Goal: Task Accomplishment & Management: Manage account settings

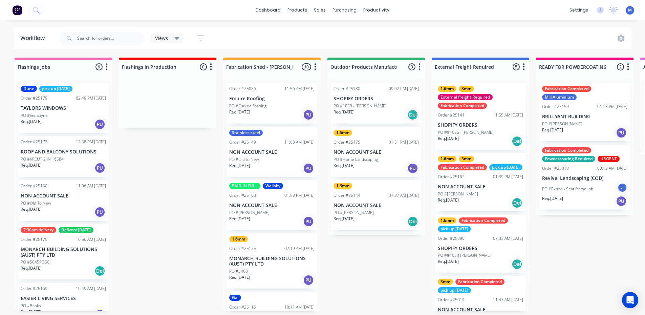
click at [61, 117] on div "PO #Jindabyne" at bounding box center [63, 115] width 85 height 6
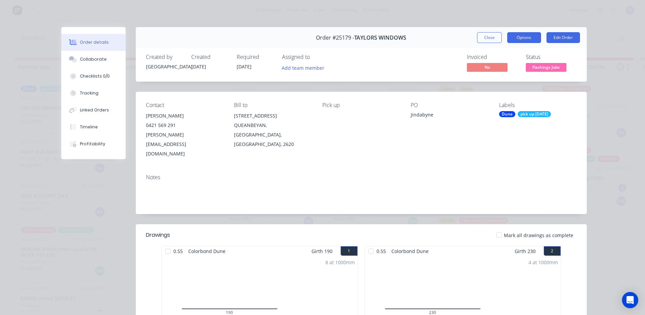
click at [520, 38] on button "Options" at bounding box center [524, 37] width 34 height 11
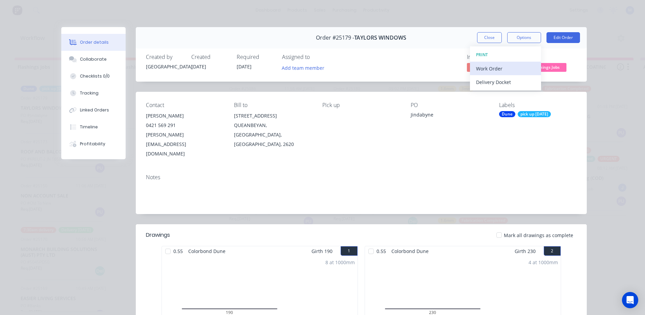
click at [502, 68] on div "Work Order" at bounding box center [505, 69] width 59 height 10
click at [503, 82] on div "Standard" at bounding box center [505, 82] width 59 height 10
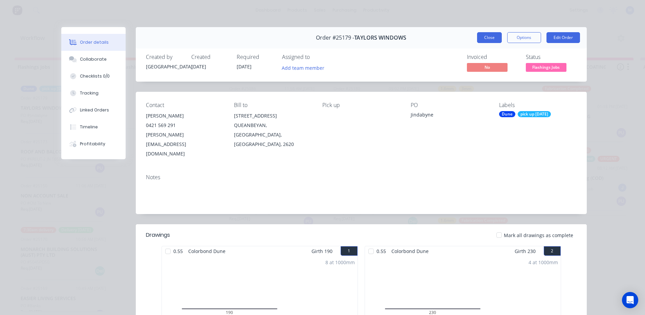
click at [488, 40] on button "Close" at bounding box center [489, 37] width 25 height 11
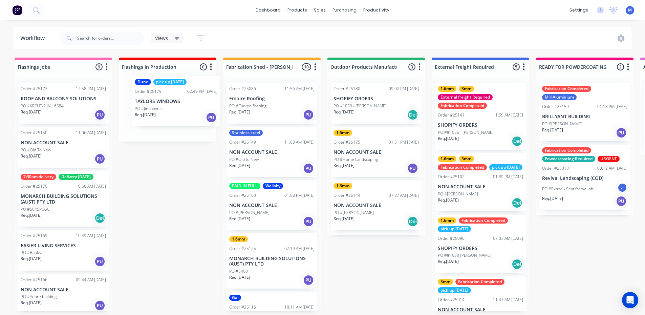
drag, startPoint x: 149, startPoint y: 115, endPoint x: 183, endPoint y: 114, distance: 33.2
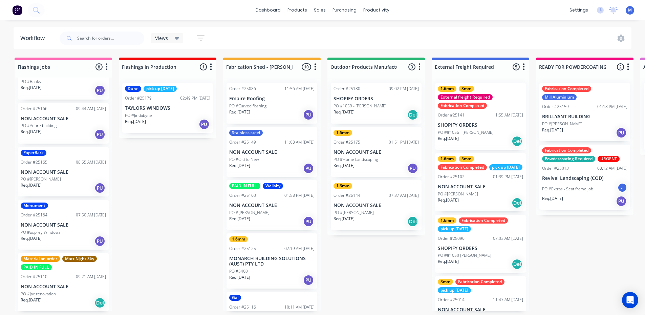
scroll to position [171, 0]
click at [59, 233] on p "PO #osprey Windows" at bounding box center [41, 232] width 40 height 6
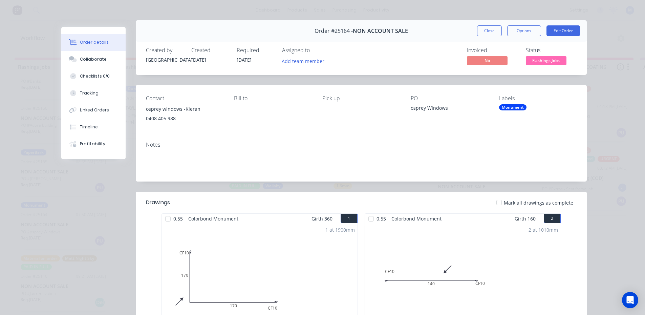
scroll to position [0, 0]
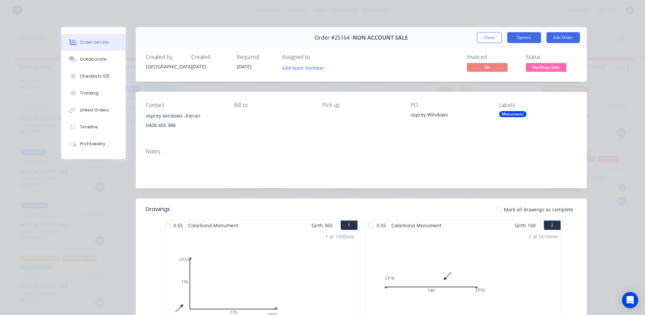
click at [524, 38] on button "Options" at bounding box center [524, 37] width 34 height 11
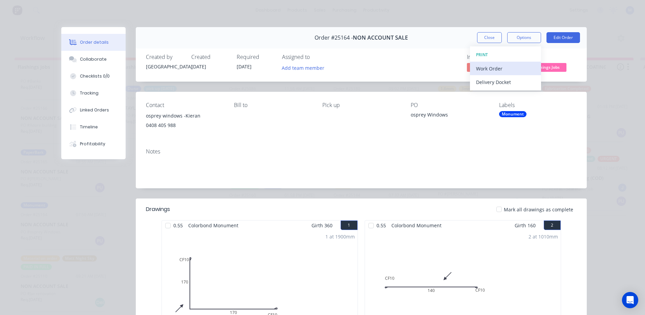
click at [511, 68] on div "Work Order" at bounding box center [505, 69] width 59 height 10
click at [511, 78] on div "Standard" at bounding box center [505, 82] width 59 height 10
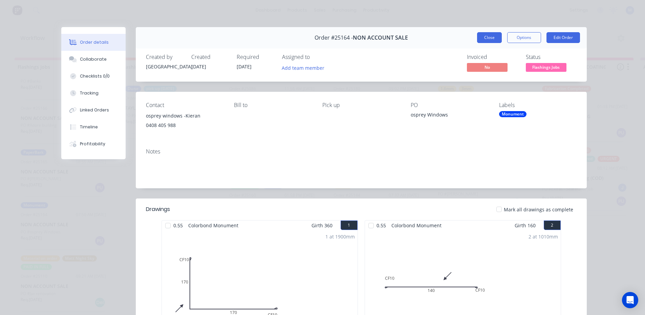
click at [486, 37] on button "Close" at bounding box center [489, 37] width 25 height 11
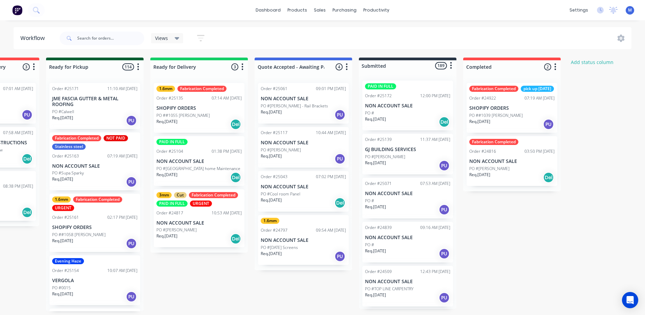
scroll to position [0, 823]
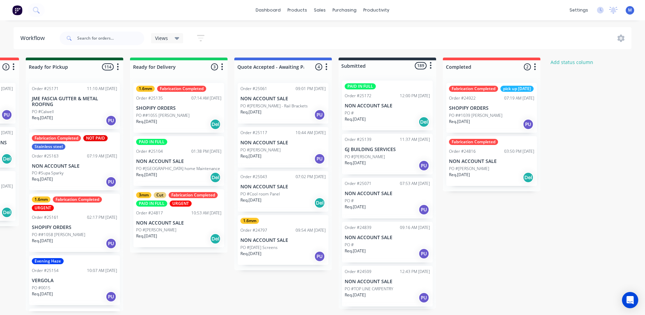
click at [179, 117] on p "PO ##1055 [PERSON_NAME]" at bounding box center [163, 115] width 54 height 6
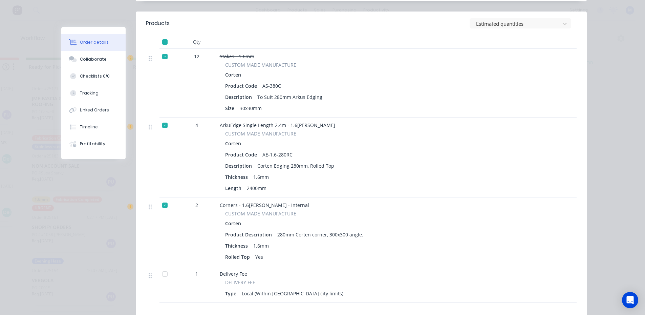
scroll to position [0, 0]
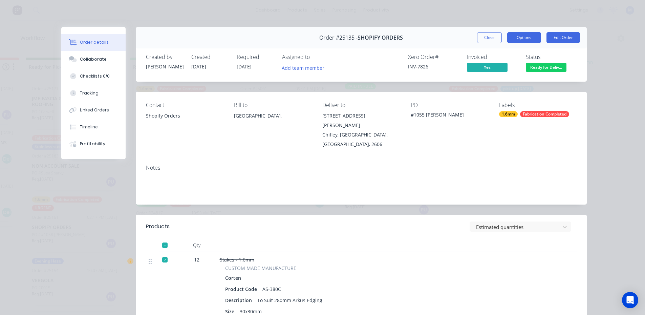
click at [528, 40] on button "Options" at bounding box center [524, 37] width 34 height 11
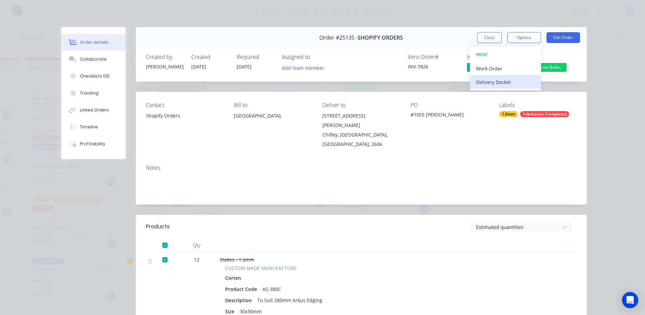
click at [516, 87] on button "Delivery Docket" at bounding box center [505, 82] width 71 height 14
click at [518, 82] on div "Standard" at bounding box center [505, 82] width 59 height 10
click at [479, 40] on button "Close" at bounding box center [489, 37] width 25 height 11
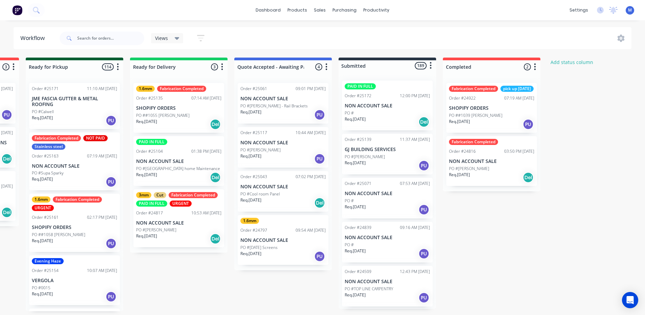
click at [186, 163] on p "NON ACCOUNT SALE" at bounding box center [178, 162] width 85 height 6
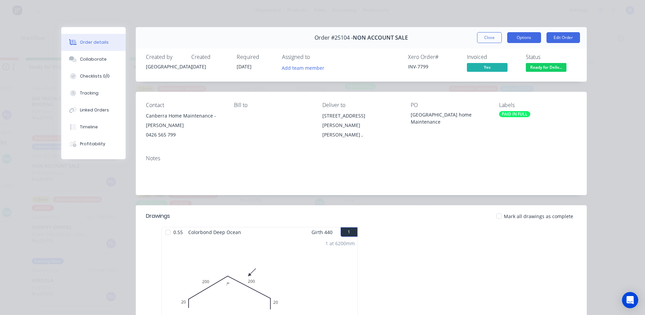
click at [528, 38] on button "Options" at bounding box center [524, 37] width 34 height 11
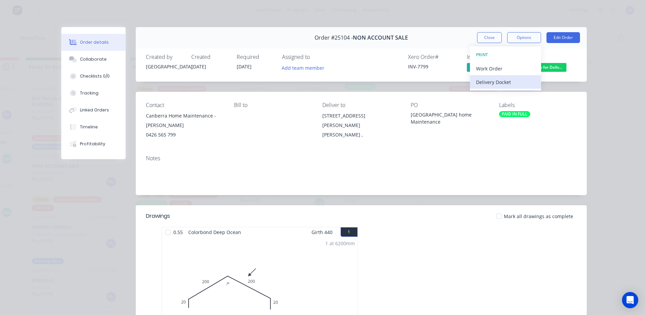
click at [505, 82] on div "Delivery Docket" at bounding box center [505, 82] width 59 height 10
click at [505, 82] on div "Standard" at bounding box center [505, 82] width 59 height 10
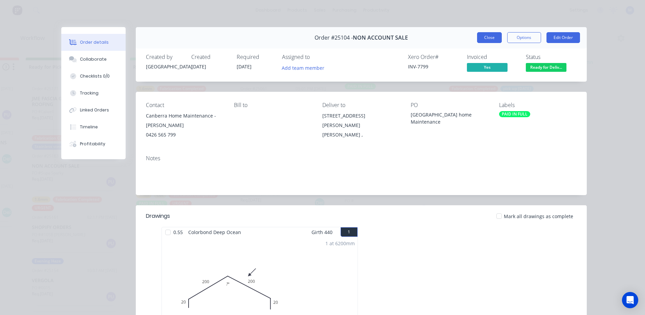
click at [488, 38] on button "Close" at bounding box center [489, 37] width 25 height 11
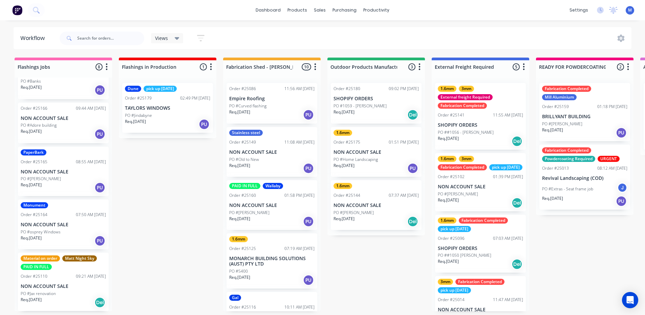
click at [63, 224] on p "NON ACCOUNT SALE" at bounding box center [63, 225] width 85 height 6
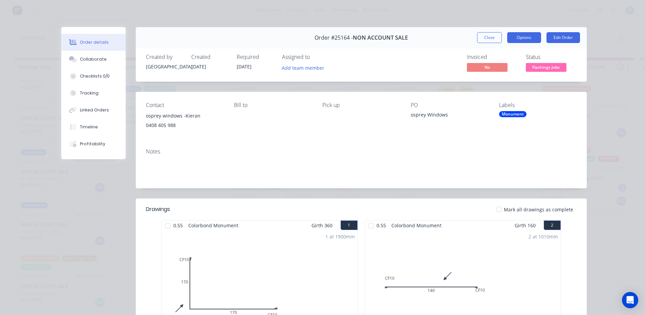
click at [529, 39] on button "Options" at bounding box center [524, 37] width 34 height 11
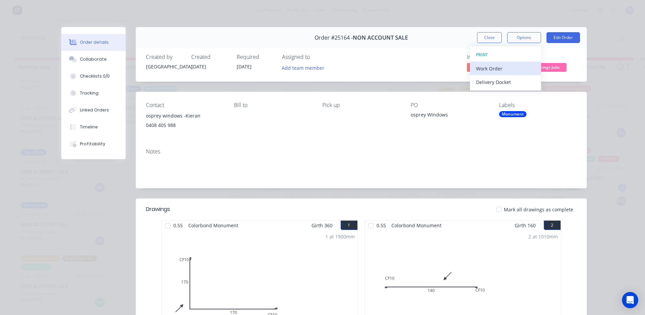
click at [505, 68] on div "Work Order" at bounding box center [505, 69] width 59 height 10
click at [501, 81] on div "Standard" at bounding box center [505, 82] width 59 height 10
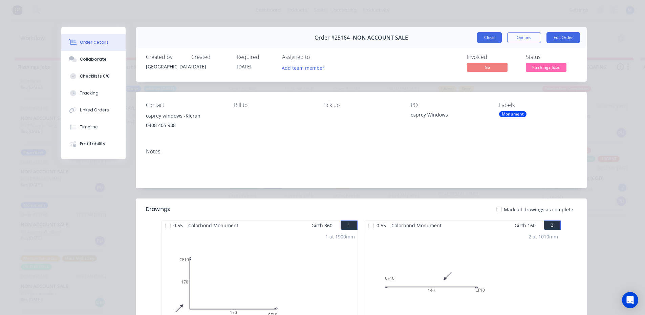
click at [490, 39] on button "Close" at bounding box center [489, 37] width 25 height 11
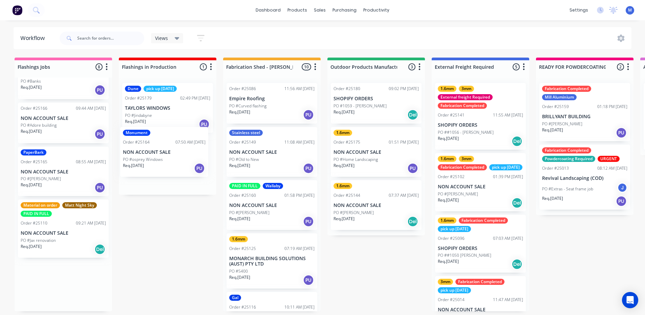
drag, startPoint x: 64, startPoint y: 229, endPoint x: 169, endPoint y: 155, distance: 128.8
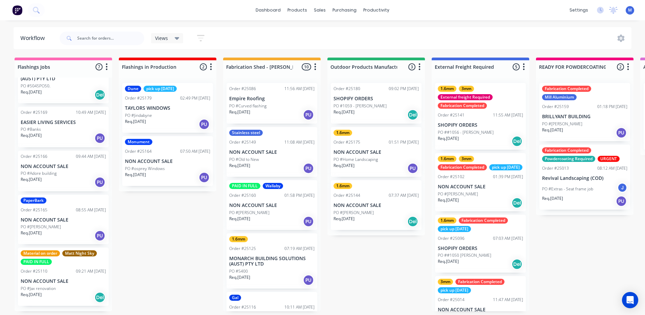
scroll to position [118, 0]
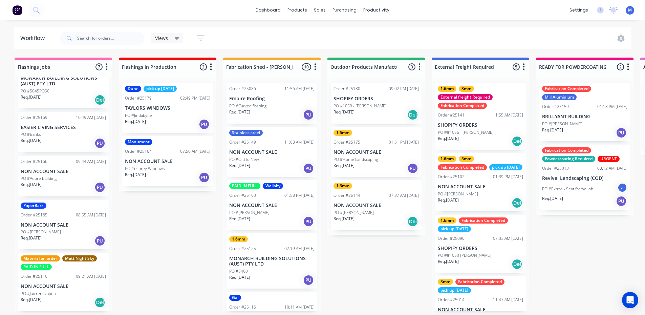
click at [45, 234] on div "PO #[PERSON_NAME]" at bounding box center [63, 232] width 85 height 6
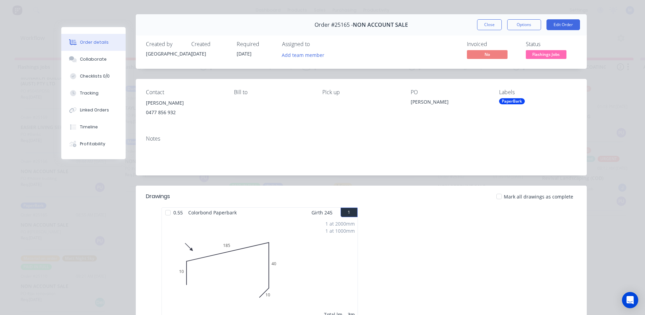
scroll to position [34, 0]
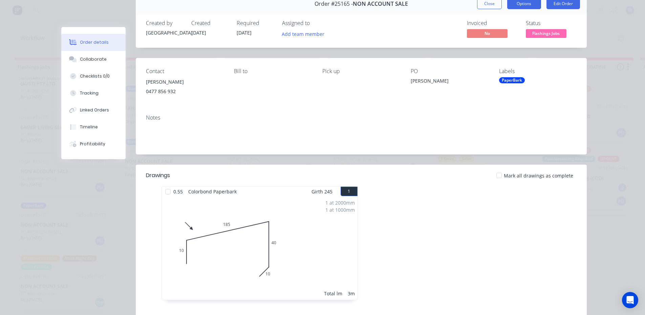
click at [518, 6] on button "Options" at bounding box center [524, 3] width 34 height 11
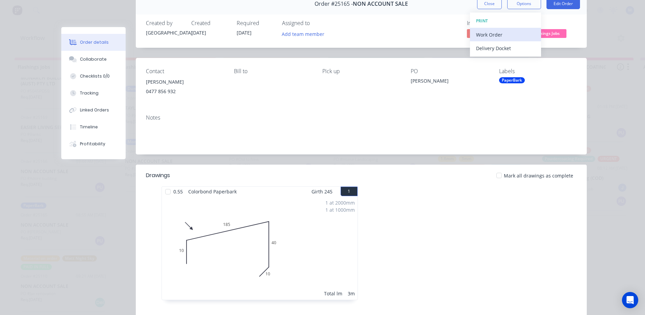
click at [505, 36] on div "Work Order" at bounding box center [505, 35] width 59 height 10
click at [505, 48] on div "Standard" at bounding box center [505, 48] width 59 height 10
click at [491, 7] on button "Close" at bounding box center [489, 3] width 25 height 11
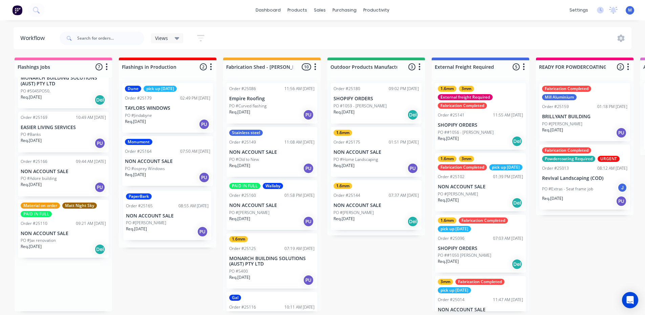
drag, startPoint x: 68, startPoint y: 232, endPoint x: 176, endPoint y: 222, distance: 108.5
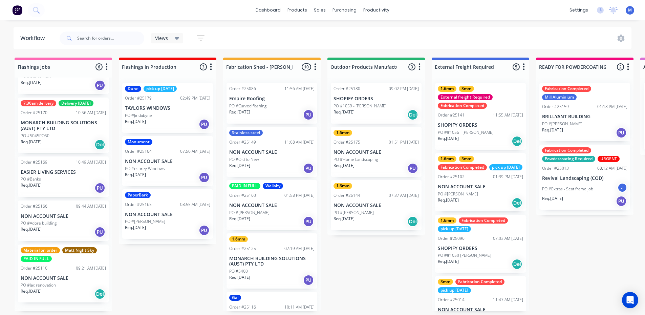
scroll to position [65, 0]
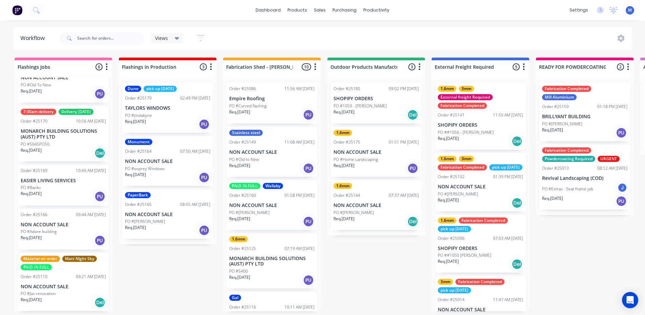
click at [57, 228] on div "Order #25166 09:44 AM [DATE] NON ACCOUNT SALE PO #Adore building Req. [DATE] PU" at bounding box center [63, 229] width 91 height 41
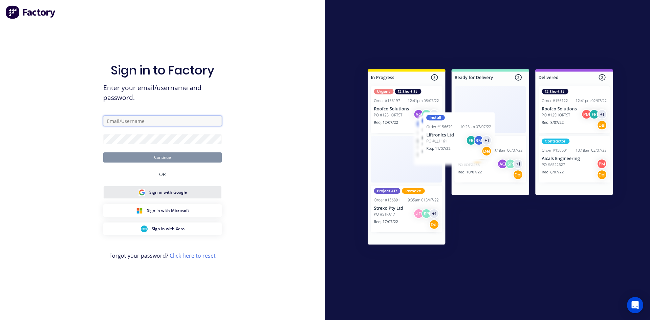
type input "[EMAIL_ADDRESS][DOMAIN_NAME]"
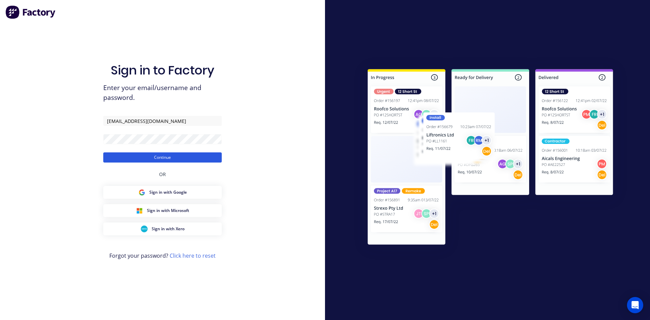
click at [188, 156] on button "Continue" at bounding box center [162, 157] width 119 height 10
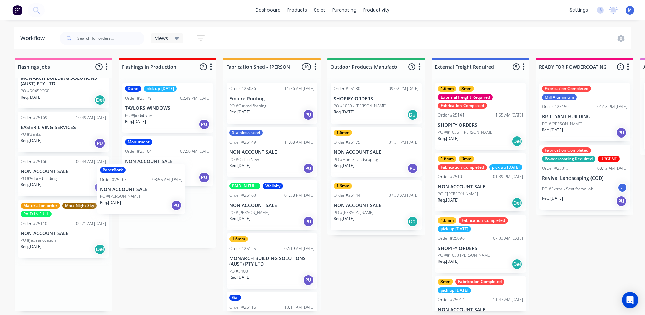
scroll to position [0, 0]
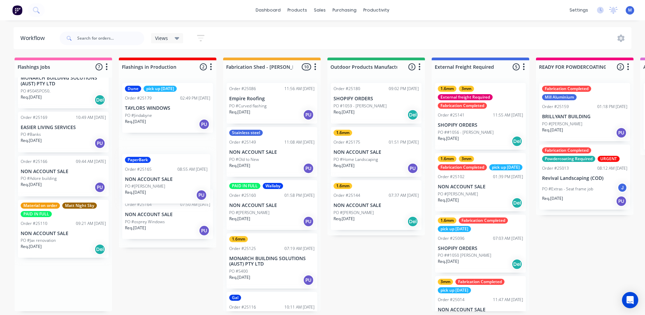
drag, startPoint x: 62, startPoint y: 237, endPoint x: 168, endPoint y: 191, distance: 115.5
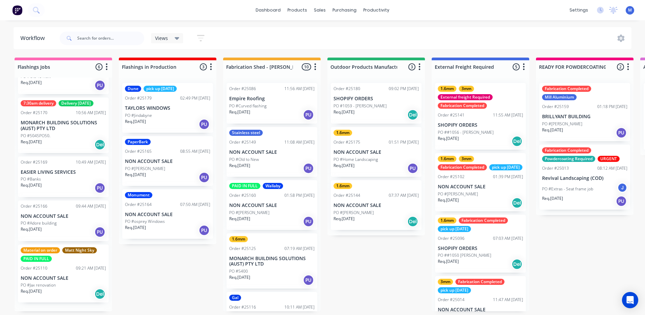
scroll to position [65, 0]
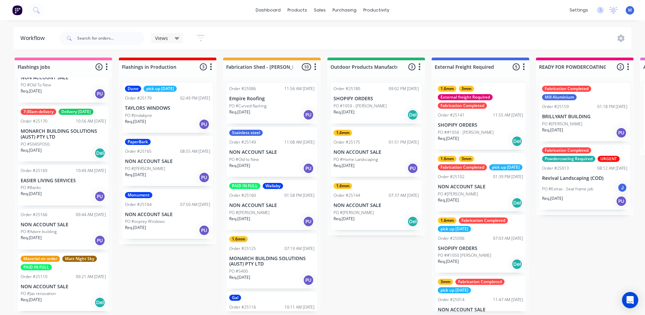
click at [48, 237] on div "Req. [DATE] PU" at bounding box center [63, 241] width 85 height 12
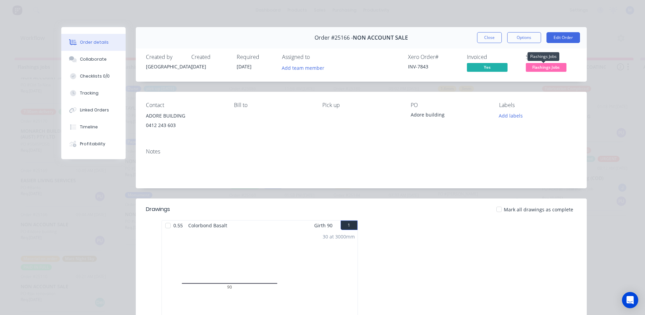
click at [538, 68] on span "Flashings Jobs" at bounding box center [546, 67] width 41 height 8
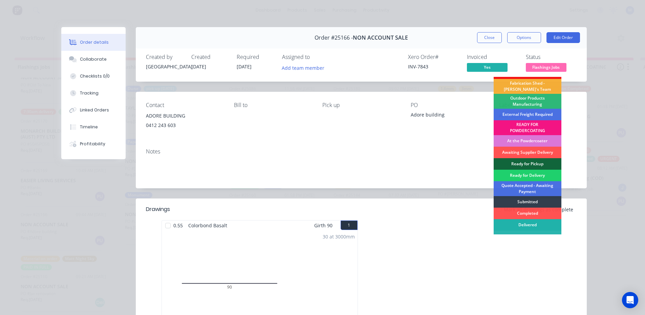
scroll to position [15, 0]
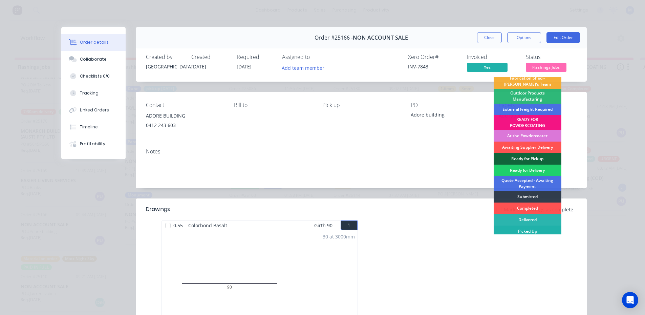
click at [531, 235] on div "Picked Up" at bounding box center [528, 232] width 68 height 12
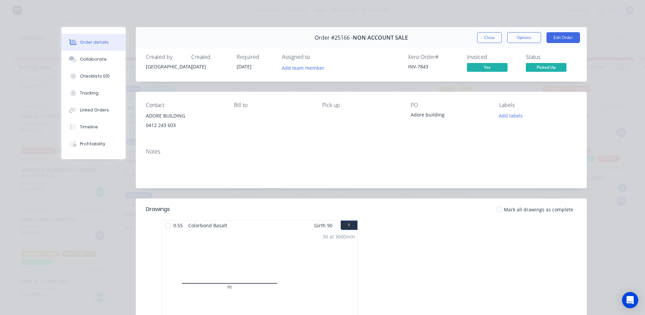
scroll to position [21, 0]
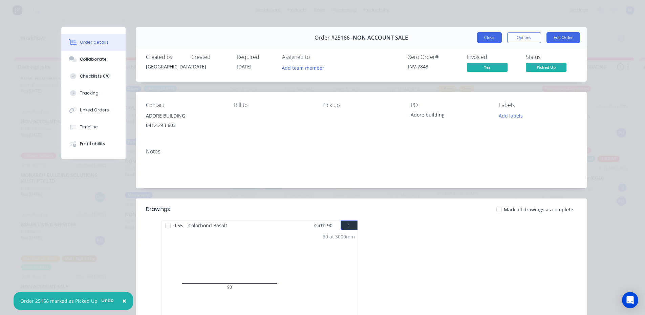
click at [482, 40] on button "Close" at bounding box center [489, 37] width 25 height 11
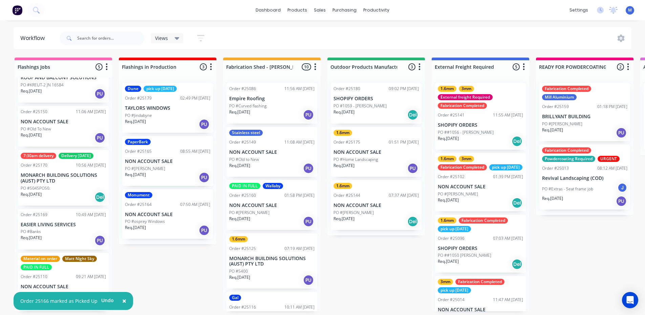
click at [59, 232] on div "PO #Banks" at bounding box center [63, 232] width 85 height 6
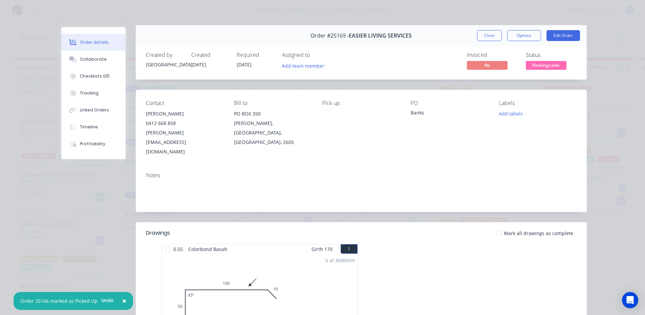
scroll to position [0, 0]
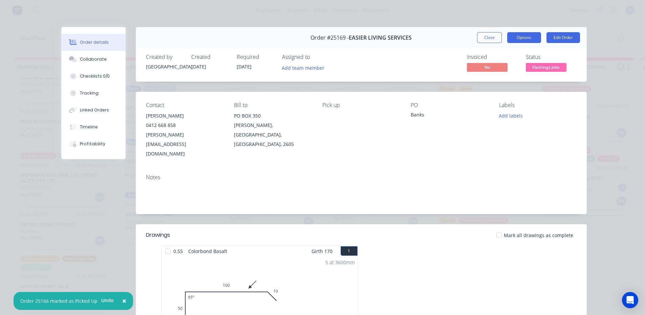
click at [521, 39] on button "Options" at bounding box center [524, 37] width 34 height 11
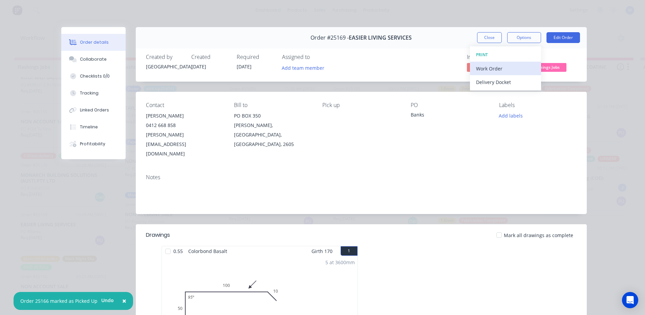
click at [494, 69] on div "Work Order" at bounding box center [505, 69] width 59 height 10
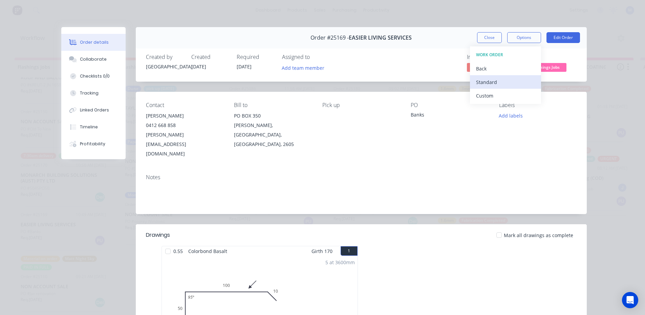
click at [495, 80] on div "Standard" at bounding box center [505, 82] width 59 height 10
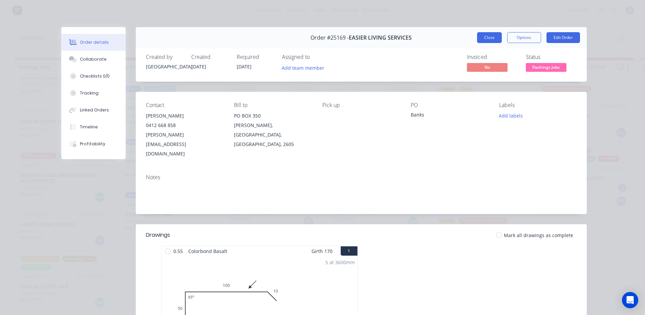
click at [483, 34] on button "Close" at bounding box center [489, 37] width 25 height 11
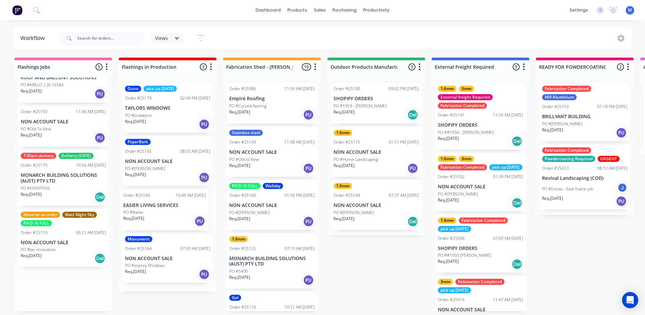
drag, startPoint x: 65, startPoint y: 238, endPoint x: 172, endPoint y: 221, distance: 108.2
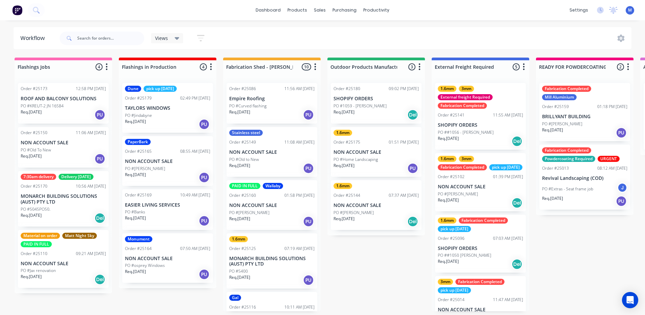
click at [67, 208] on div "PO #5045PO50." at bounding box center [63, 209] width 85 height 6
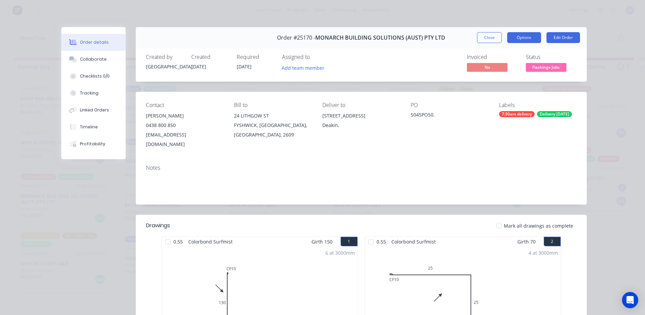
click at [529, 38] on button "Options" at bounding box center [524, 37] width 34 height 11
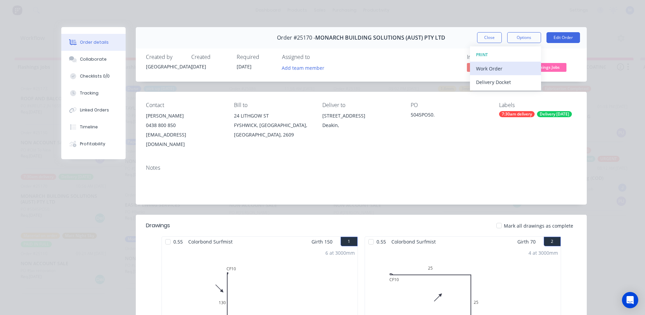
click at [511, 65] on div "Work Order" at bounding box center [505, 69] width 59 height 10
click at [511, 79] on div "Standard" at bounding box center [505, 82] width 59 height 10
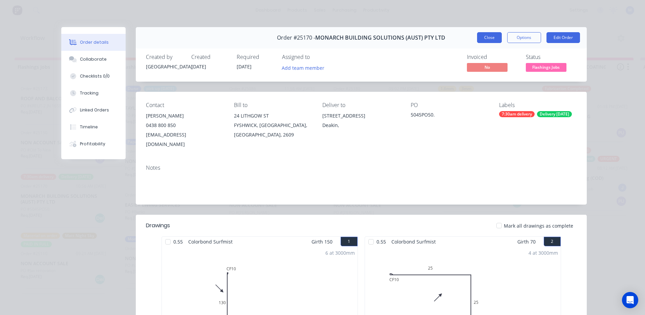
click at [491, 40] on button "Close" at bounding box center [489, 37] width 25 height 11
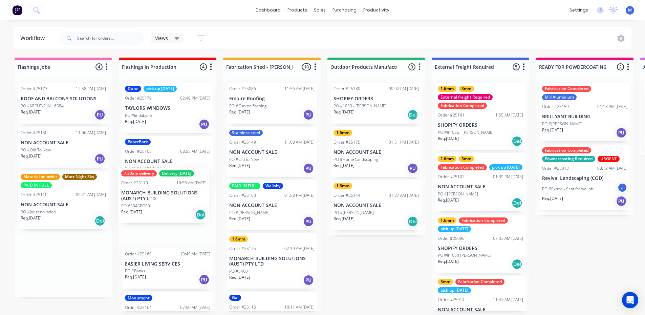
drag, startPoint x: 60, startPoint y: 206, endPoint x: 166, endPoint y: 202, distance: 106.4
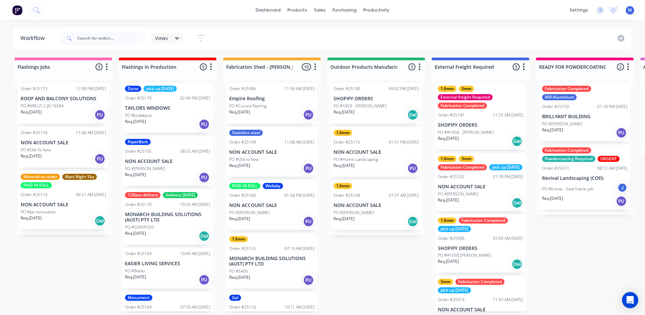
click at [34, 148] on p "PO #Old To New" at bounding box center [36, 150] width 30 height 6
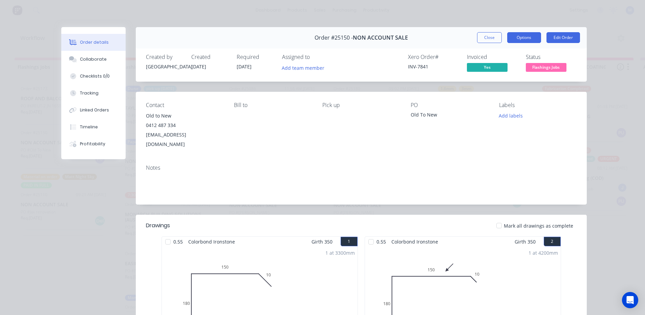
click at [520, 40] on button "Options" at bounding box center [524, 37] width 34 height 11
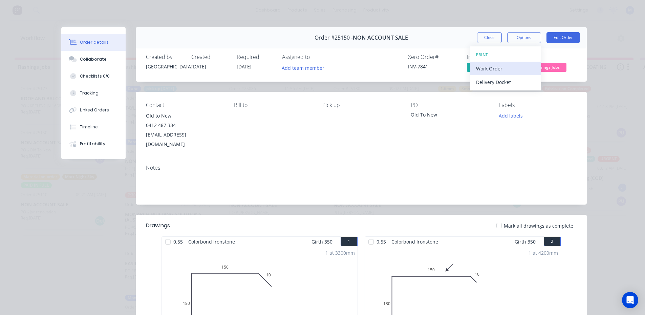
click at [518, 68] on div "Work Order" at bounding box center [505, 69] width 59 height 10
click at [509, 82] on div "Standard" at bounding box center [505, 82] width 59 height 10
click at [497, 39] on button "Close" at bounding box center [489, 37] width 25 height 11
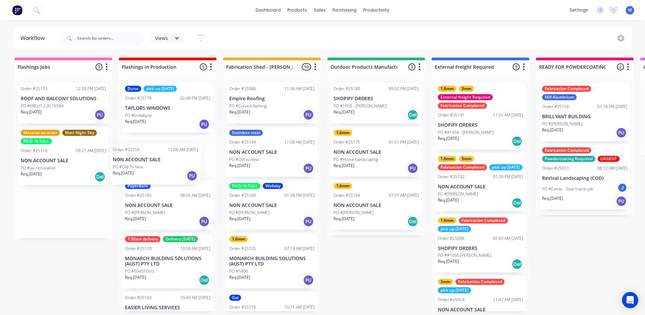
drag, startPoint x: 63, startPoint y: 149, endPoint x: 158, endPoint y: 167, distance: 96.9
click at [59, 98] on p "ROOF AND BALCONY SOLUTIONS" at bounding box center [63, 99] width 85 height 6
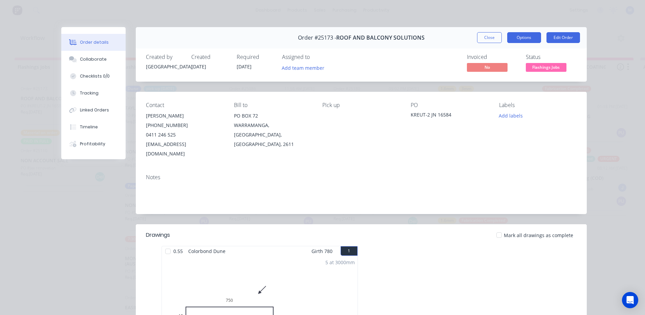
click at [521, 38] on button "Options" at bounding box center [524, 37] width 34 height 11
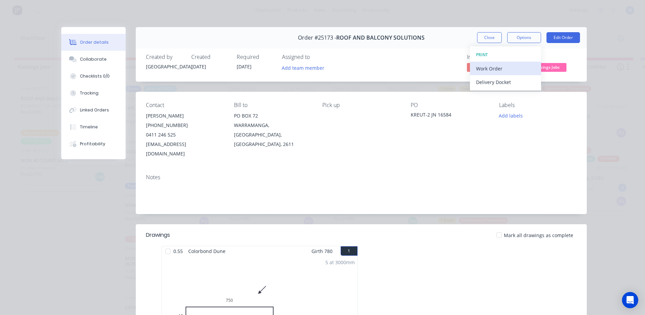
click at [506, 68] on div "Work Order" at bounding box center [505, 69] width 59 height 10
click at [508, 78] on div "Standard" at bounding box center [505, 82] width 59 height 10
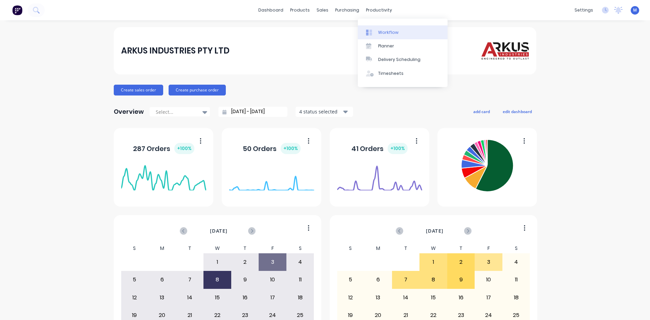
click at [393, 30] on div "Workflow" at bounding box center [388, 32] width 20 height 6
click at [402, 33] on link "Workflow" at bounding box center [403, 32] width 90 height 14
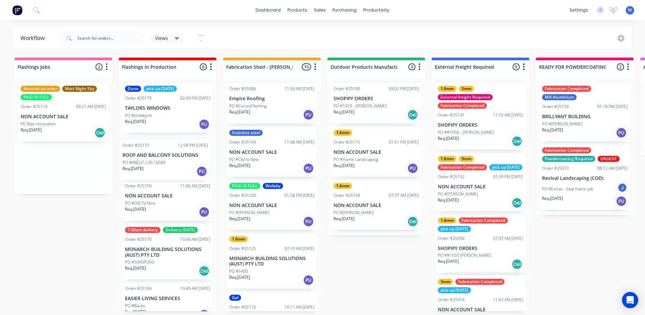
drag, startPoint x: 61, startPoint y: 111, endPoint x: 166, endPoint y: 168, distance: 118.8
